Goal: Information Seeking & Learning: Learn about a topic

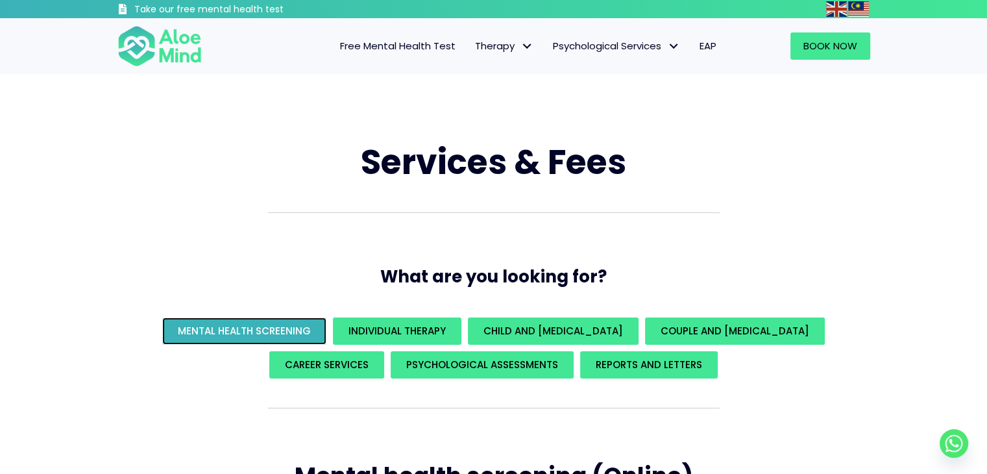
click at [266, 330] on span "Mental Health Screening" at bounding box center [244, 331] width 133 height 14
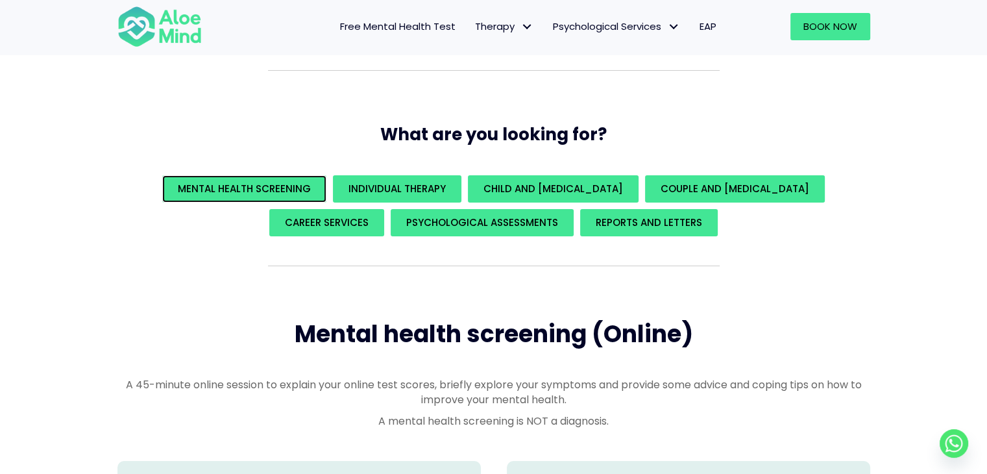
scroll to position [57, 0]
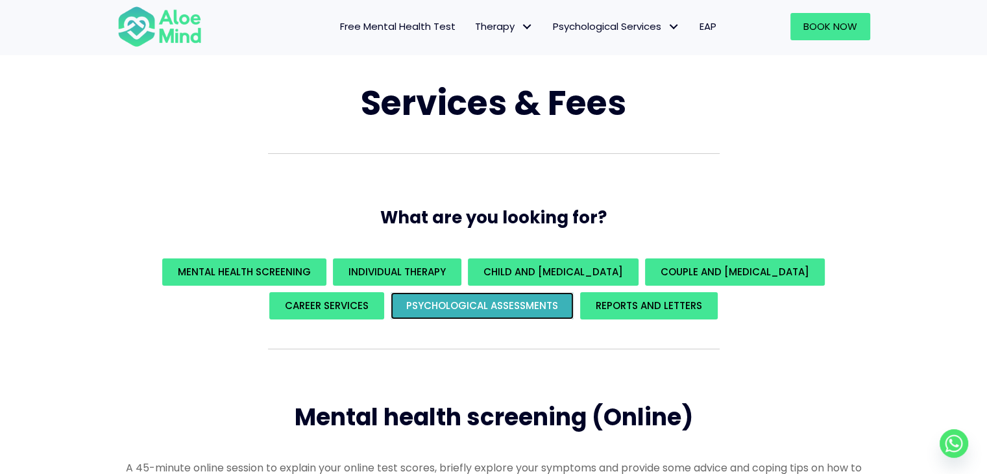
click at [494, 313] on link "Psychological assessments" at bounding box center [482, 305] width 183 height 27
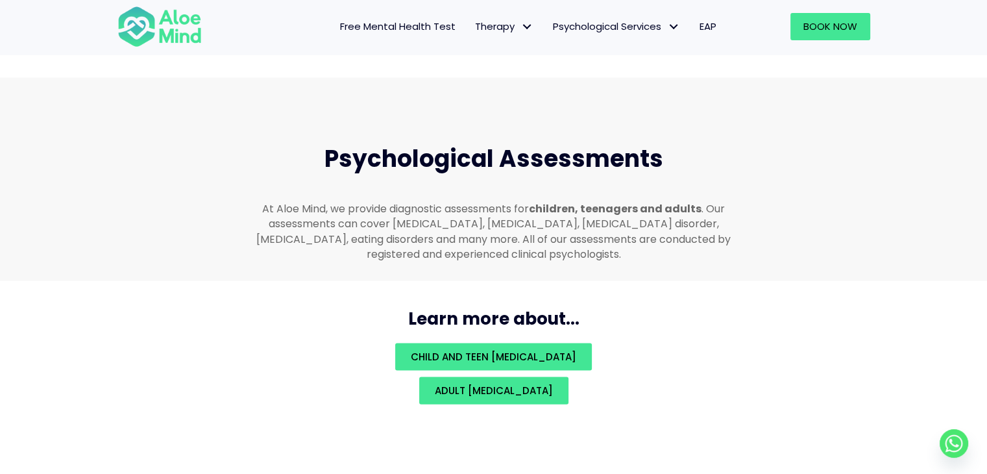
scroll to position [2754, 0]
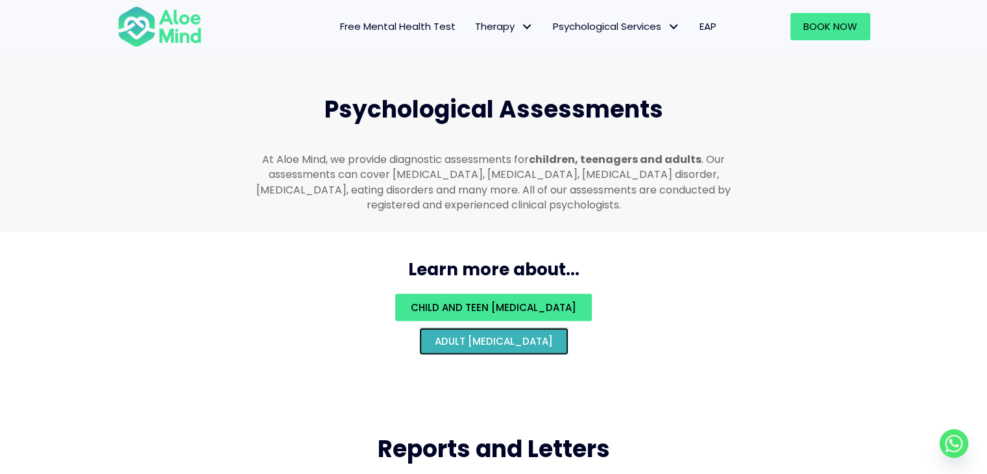
click at [519, 334] on span "Adult psychological assessment" at bounding box center [494, 341] width 118 height 14
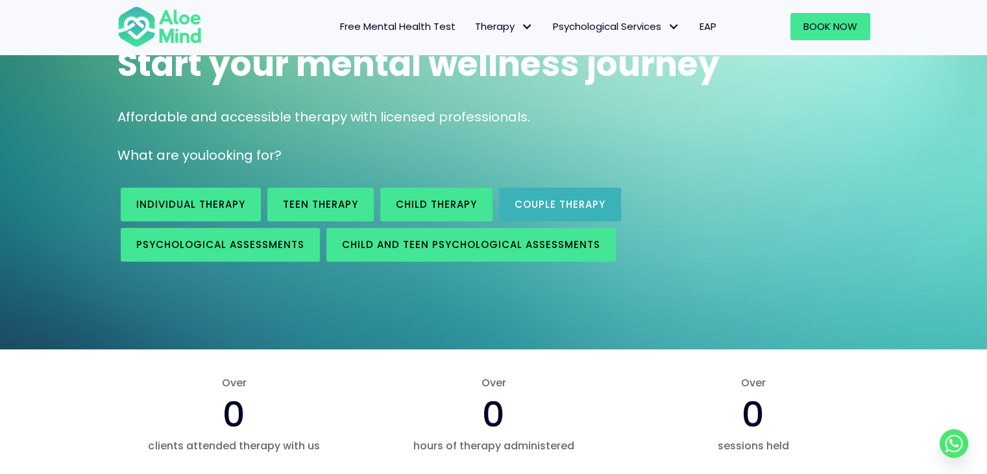
scroll to position [130, 0]
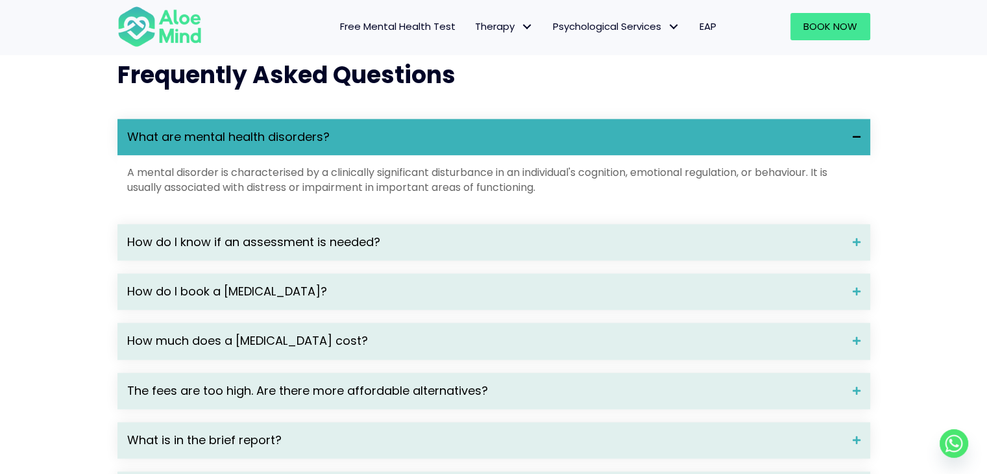
scroll to position [1752, 0]
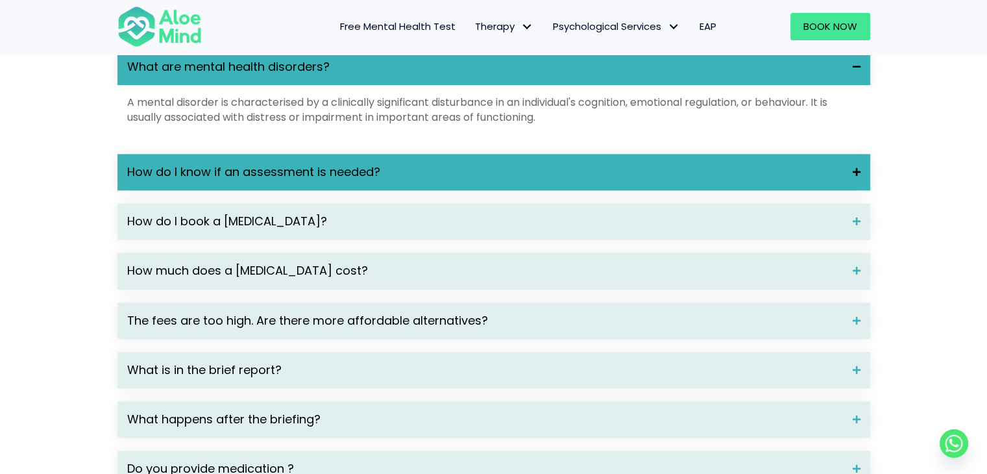
click at [737, 180] on span "How do I know if an assessment is needed?" at bounding box center [485, 172] width 716 height 17
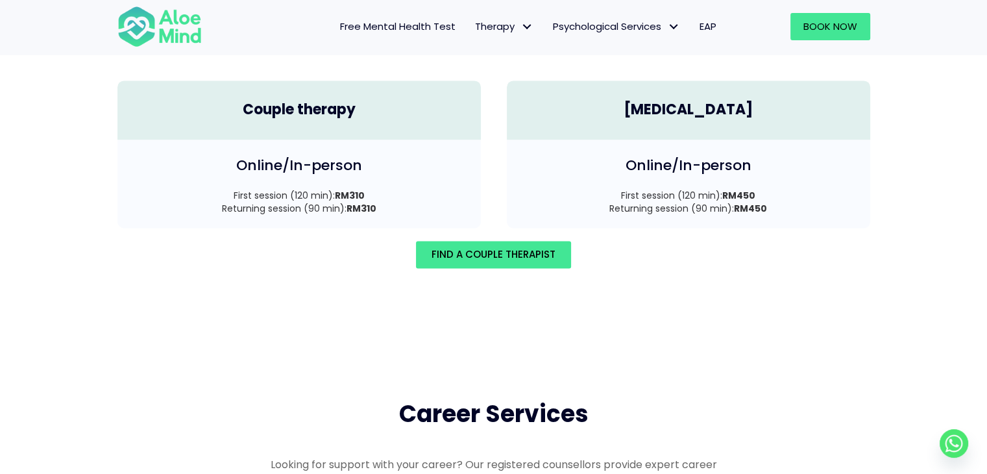
scroll to position [2012, 0]
